Goal: Navigation & Orientation: Find specific page/section

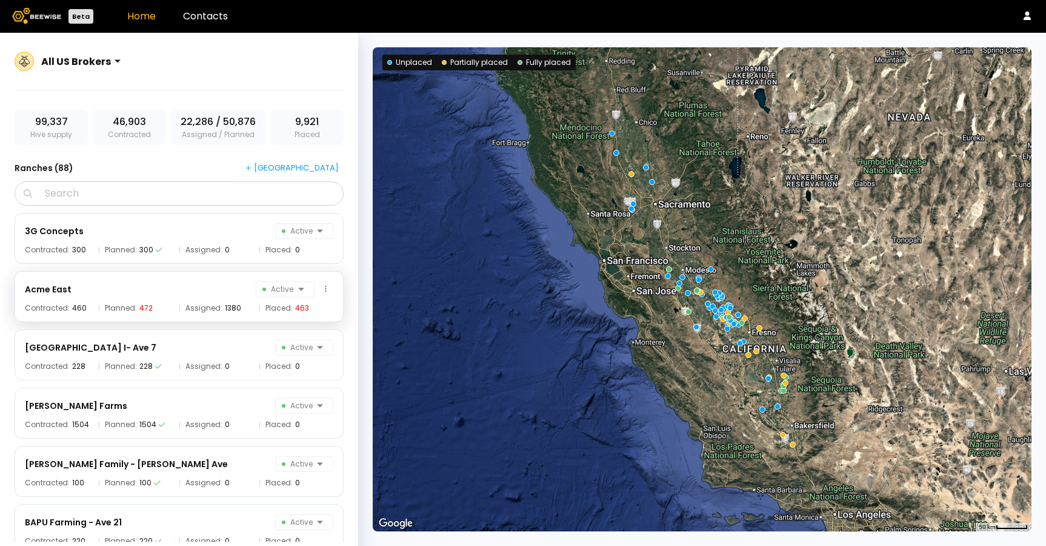
click at [205, 304] on span "Assigned:" at bounding box center [204, 307] width 37 height 7
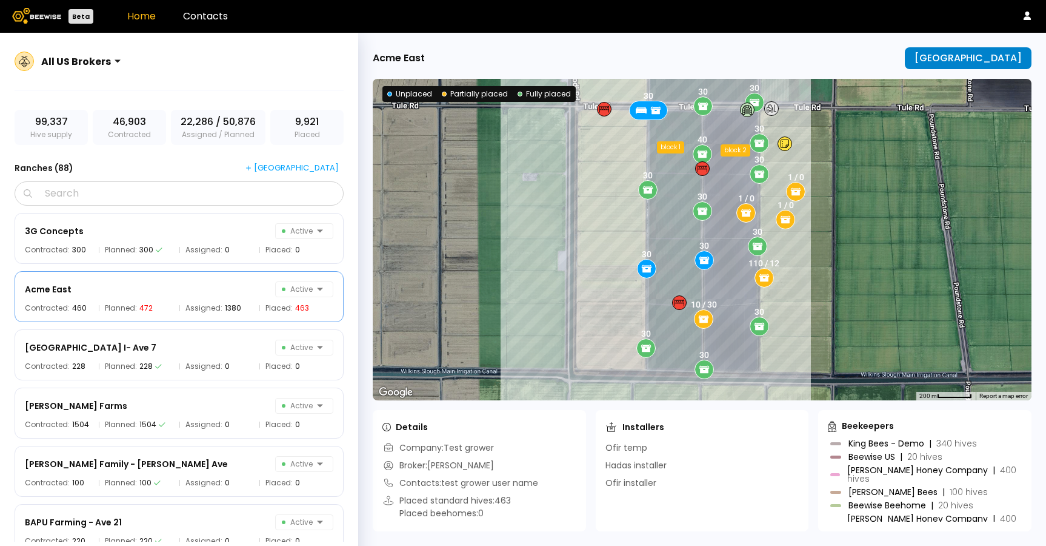
click at [993, 64] on div "[GEOGRAPHIC_DATA]" at bounding box center [968, 58] width 107 height 11
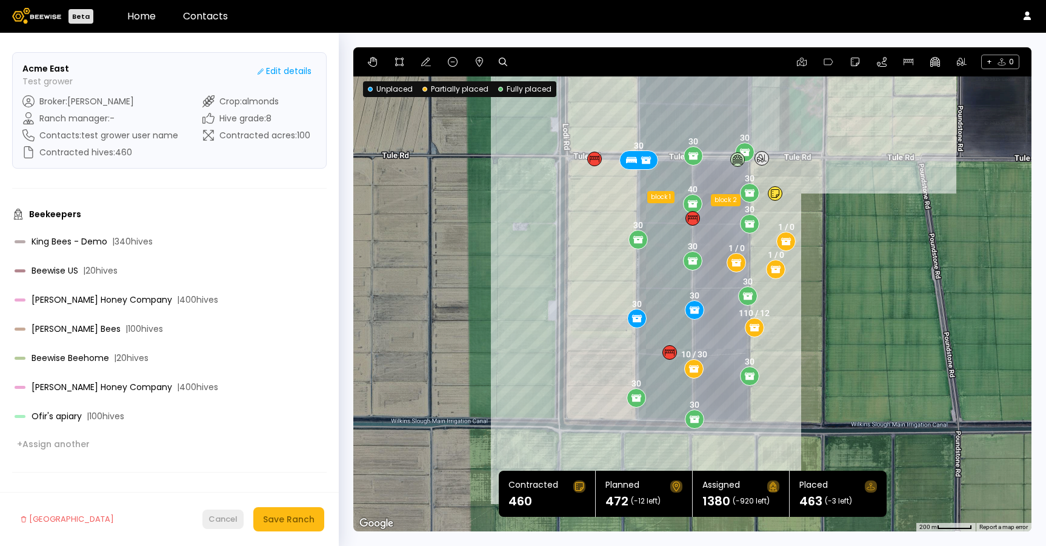
click at [223, 518] on div "Cancel" at bounding box center [223, 519] width 29 height 12
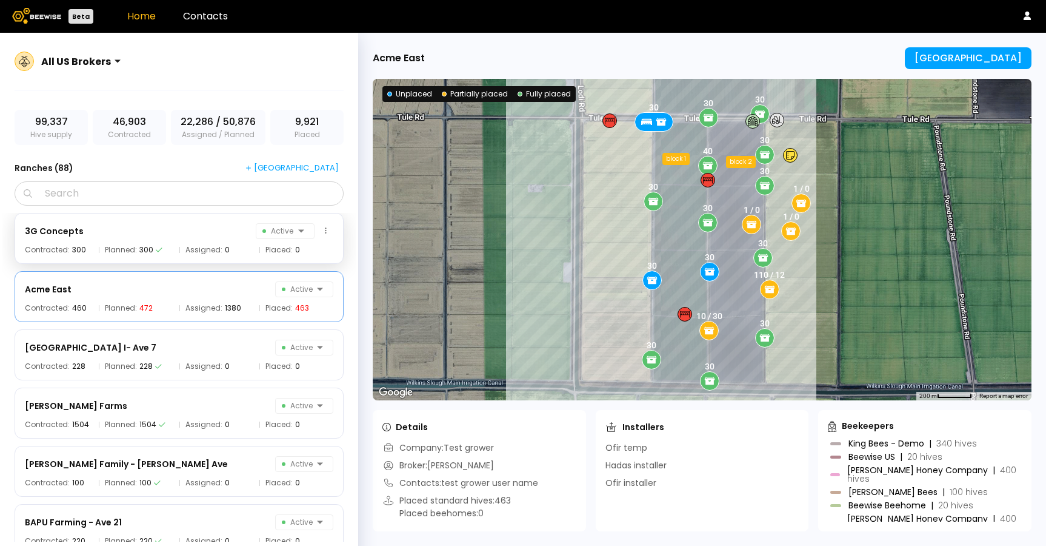
click at [204, 259] on div "3G Concepts Active Contracted: 300 Planned: 300 Assigned: 0 Placed: 0" at bounding box center [179, 238] width 329 height 51
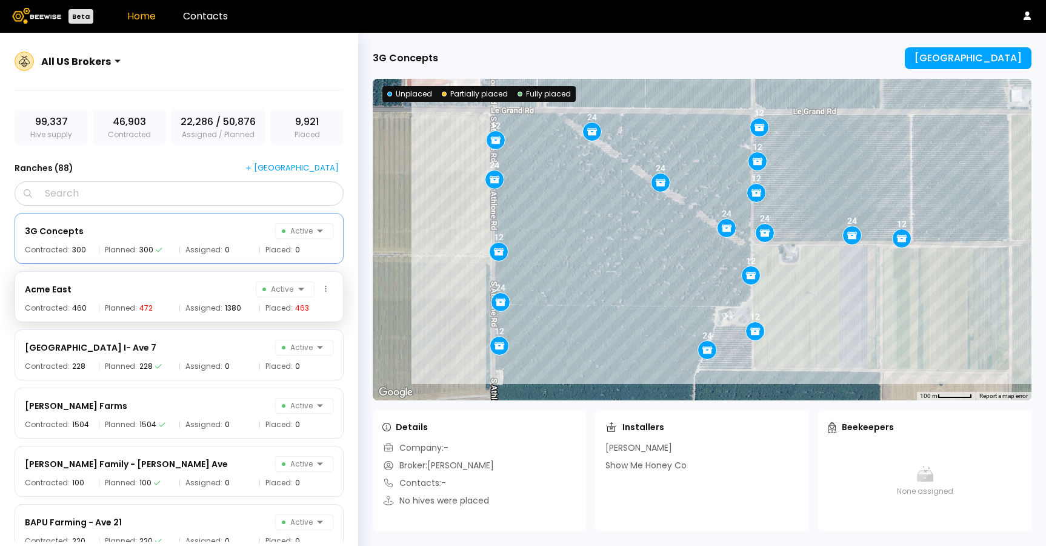
click at [204, 292] on div "Acme East Active" at bounding box center [179, 289] width 309 height 16
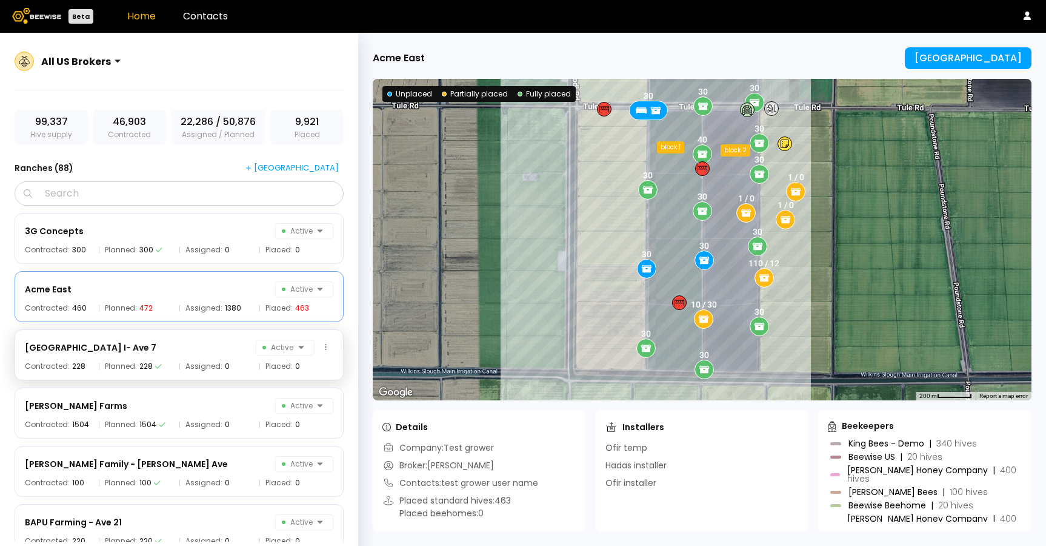
click at [185, 358] on div "[GEOGRAPHIC_DATA] I- Ave 7 Active Contracted: 228 Planned: 228 Assigned: 0 Plac…" at bounding box center [179, 354] width 329 height 51
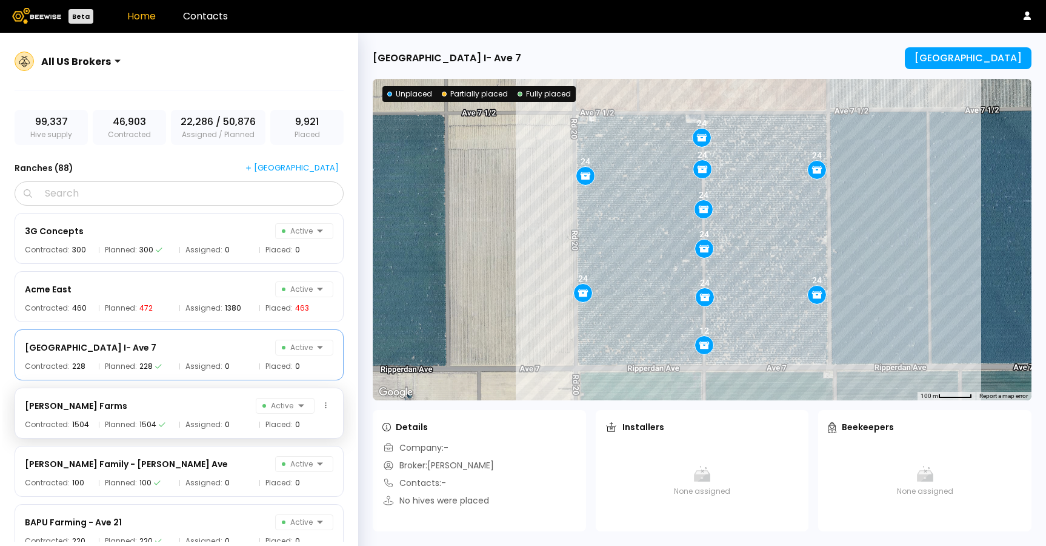
click at [187, 414] on div "[PERSON_NAME] Farms Active Contracted: 1504 Planned: 1504 Assigned: 0 Placed: 0" at bounding box center [179, 412] width 329 height 51
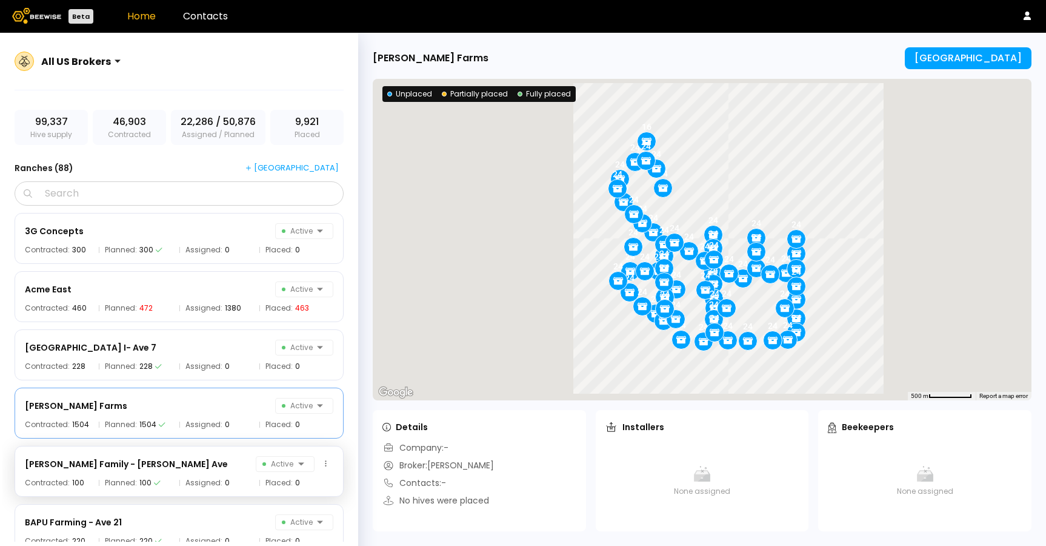
click at [187, 475] on div "[PERSON_NAME] Family - [PERSON_NAME] Ave Active Contracted: 100 Planned: 100 As…" at bounding box center [179, 471] width 329 height 51
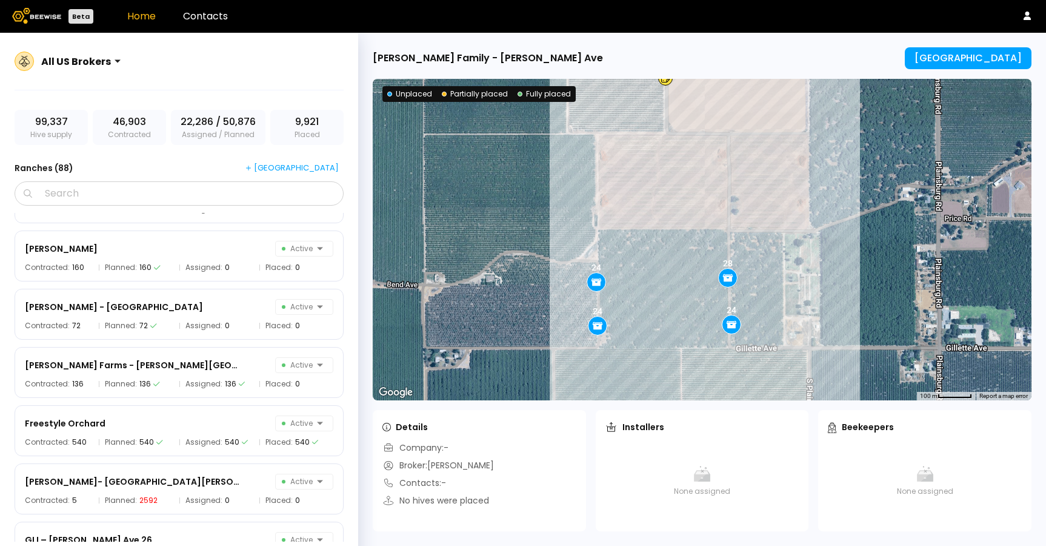
scroll to position [1716, 0]
